Goal: Transaction & Acquisition: Purchase product/service

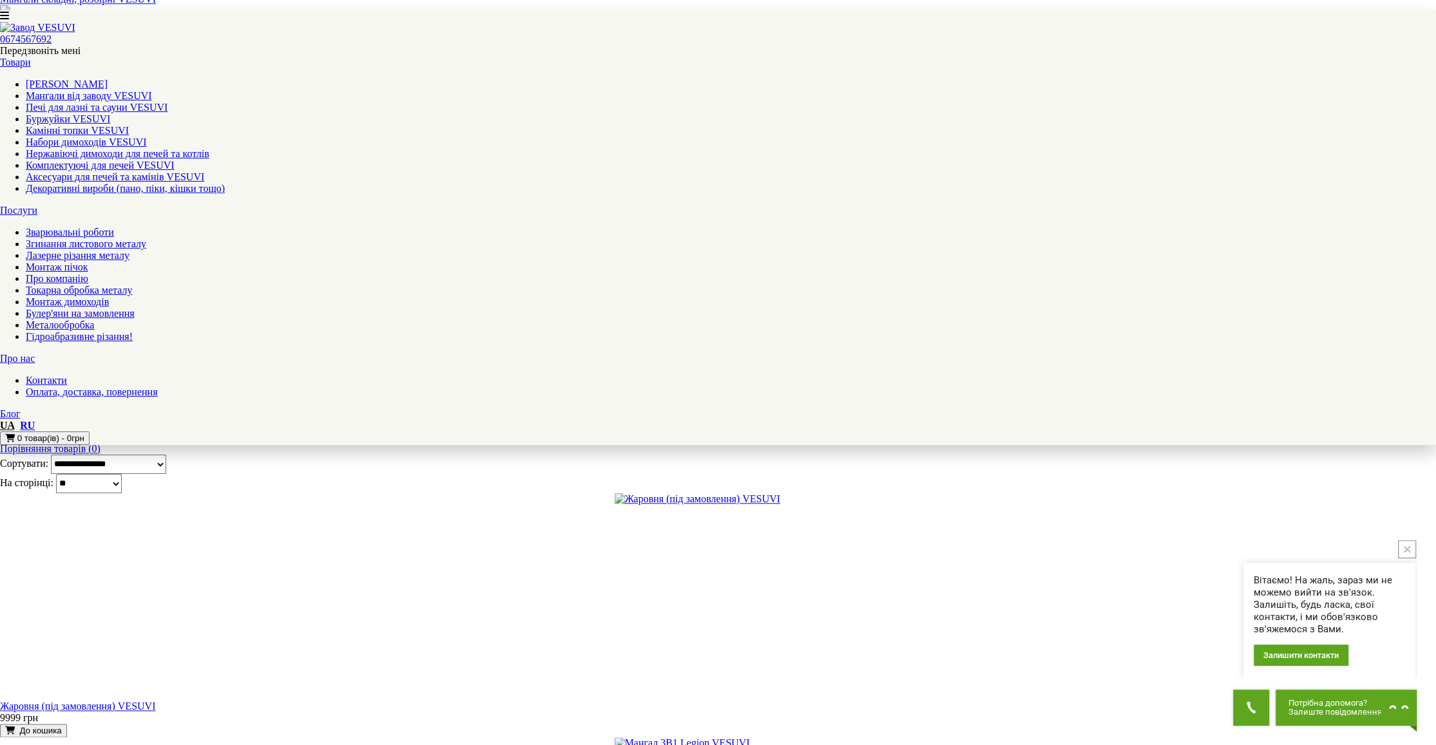
scroll to position [1417, 0]
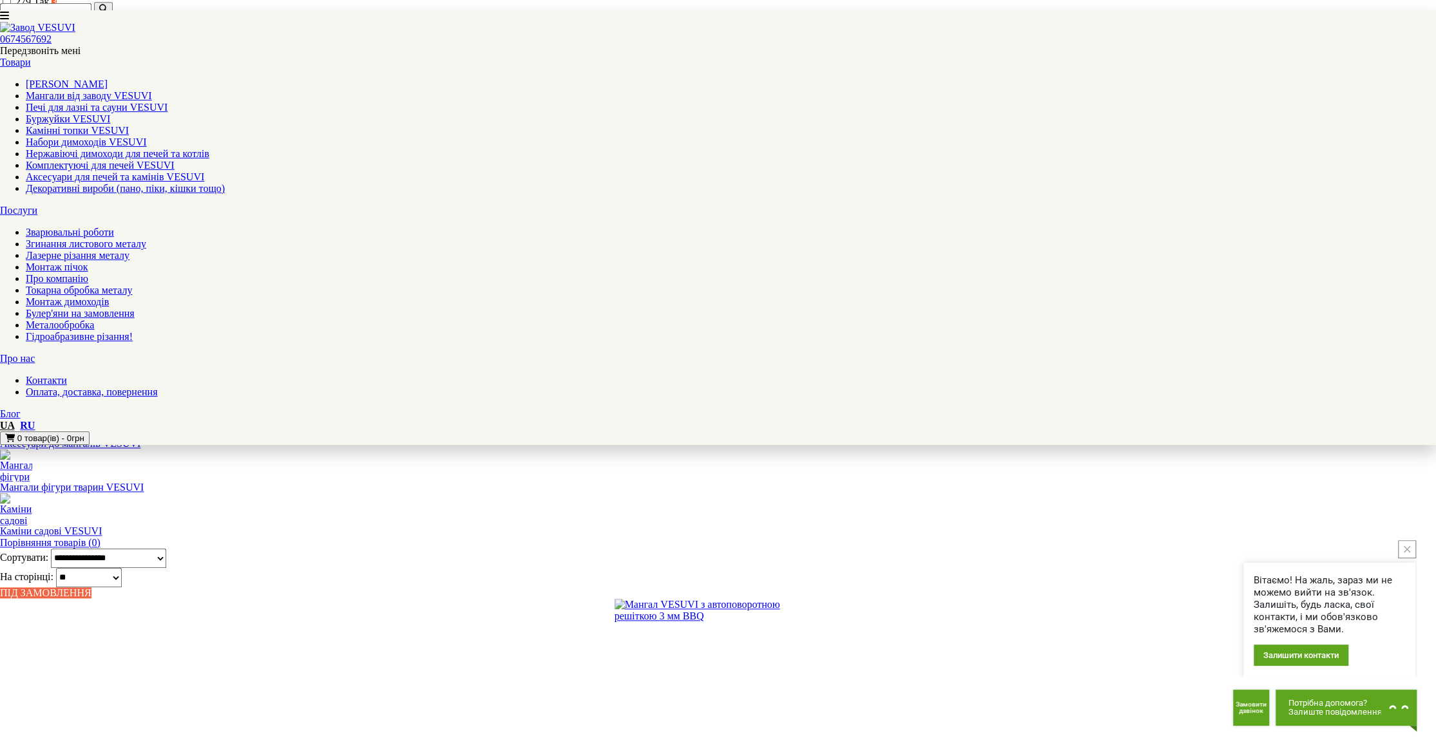
scroll to position [1353, 0]
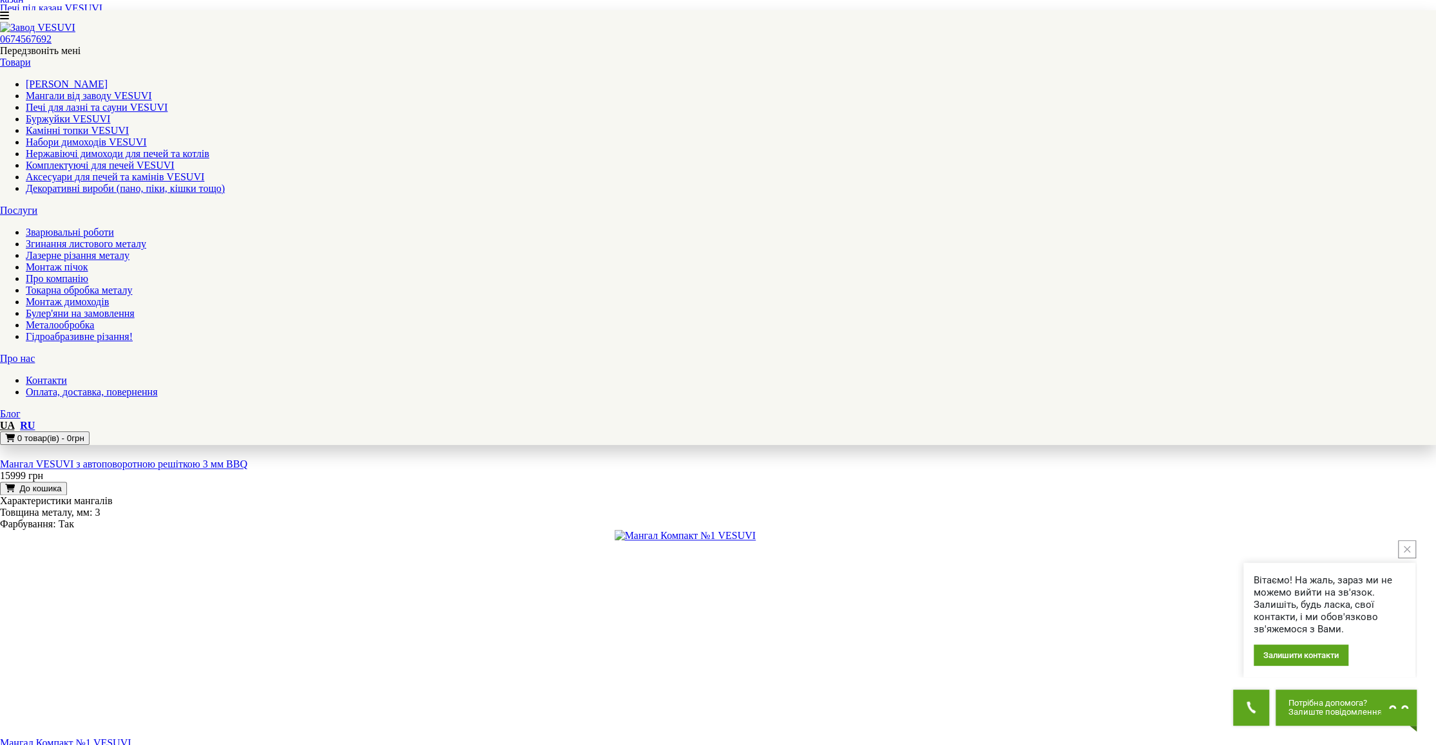
click at [1407, 546] on button "close button" at bounding box center [1407, 549] width 18 height 18
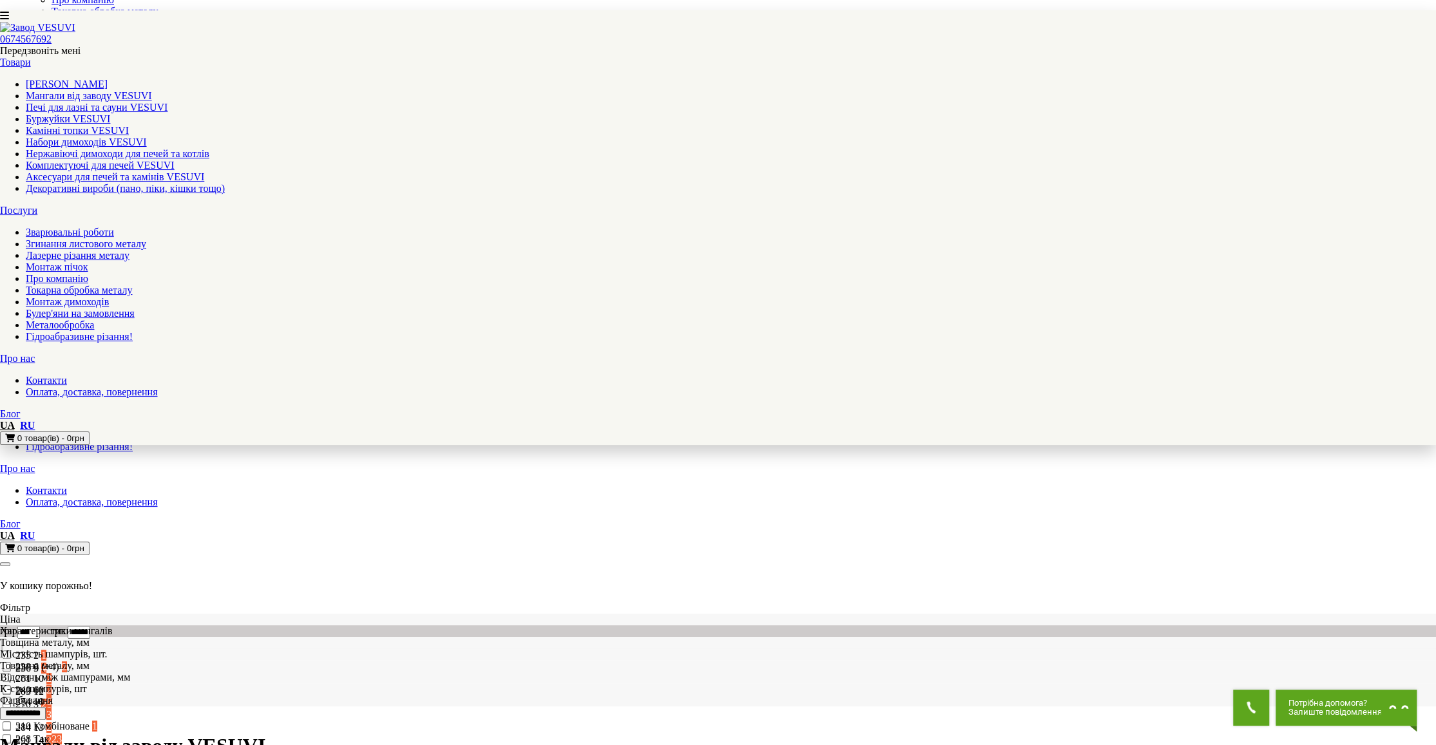
scroll to position [451, 0]
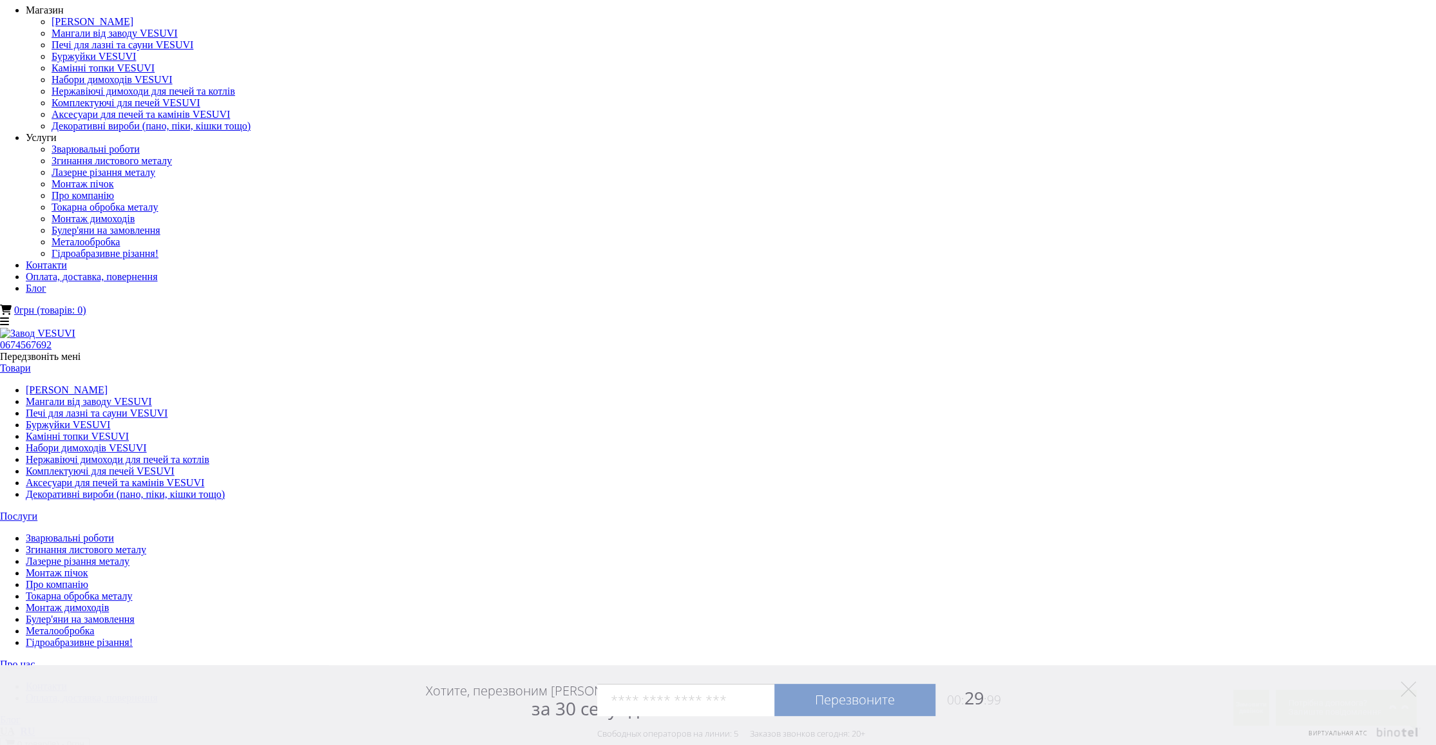
scroll to position [0, 0]
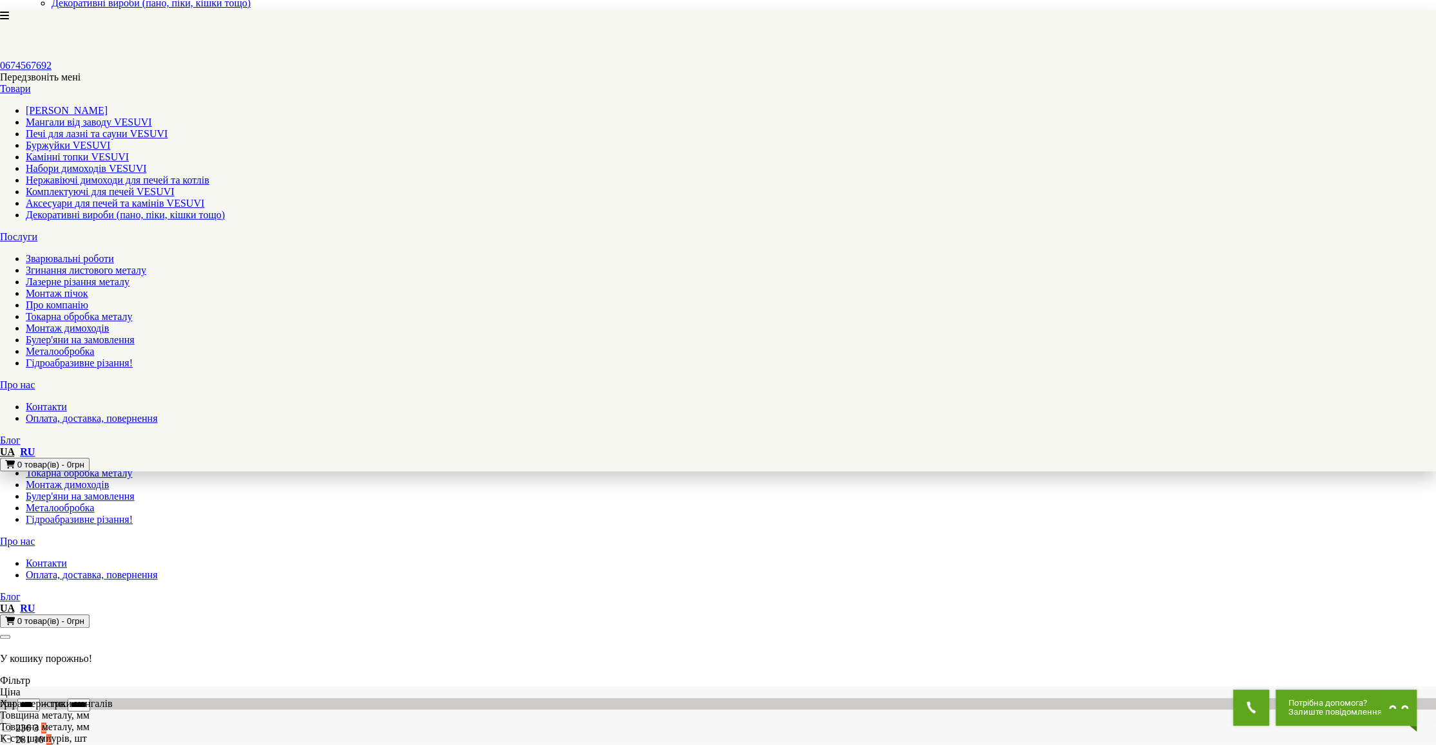
scroll to position [258, 0]
